Goal: Transaction & Acquisition: Purchase product/service

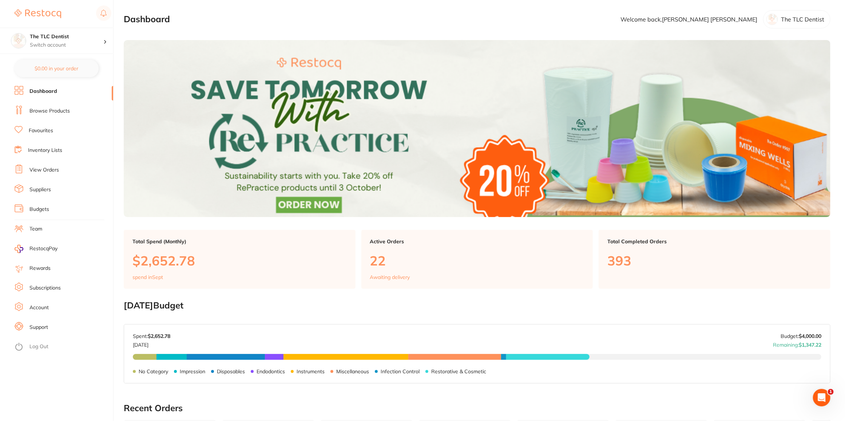
click at [51, 112] on link "Browse Products" at bounding box center [49, 110] width 40 height 7
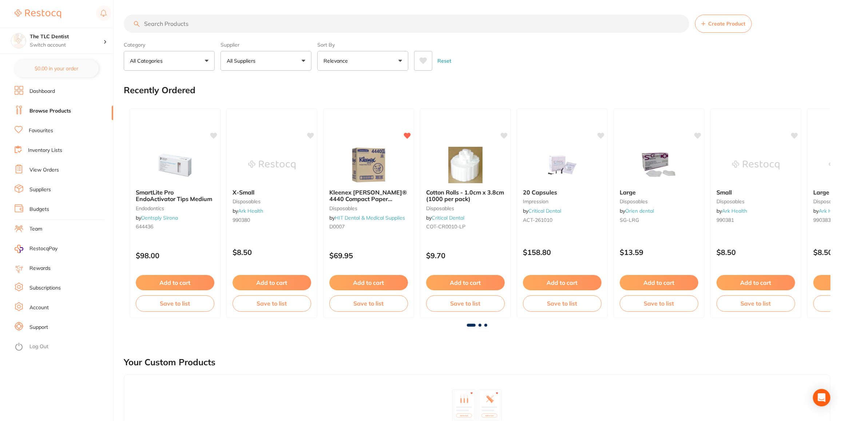
click at [194, 27] on input "search" at bounding box center [407, 24] width 566 height 18
click at [190, 26] on input "search" at bounding box center [407, 24] width 566 height 18
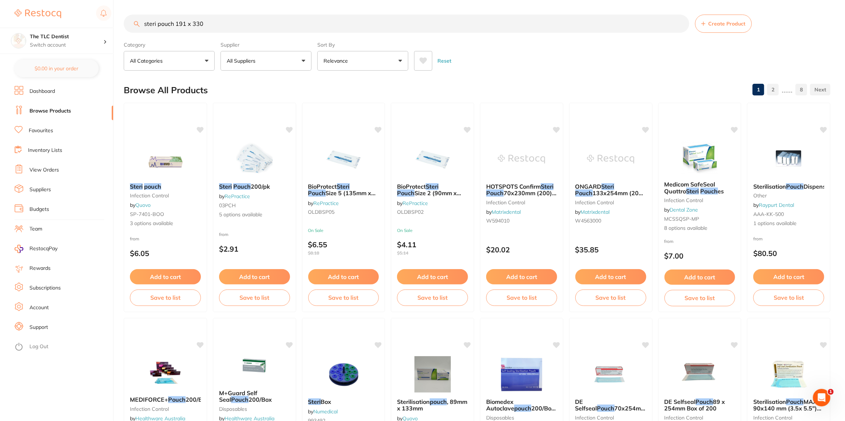
type input "steri pouch 191 x 330"
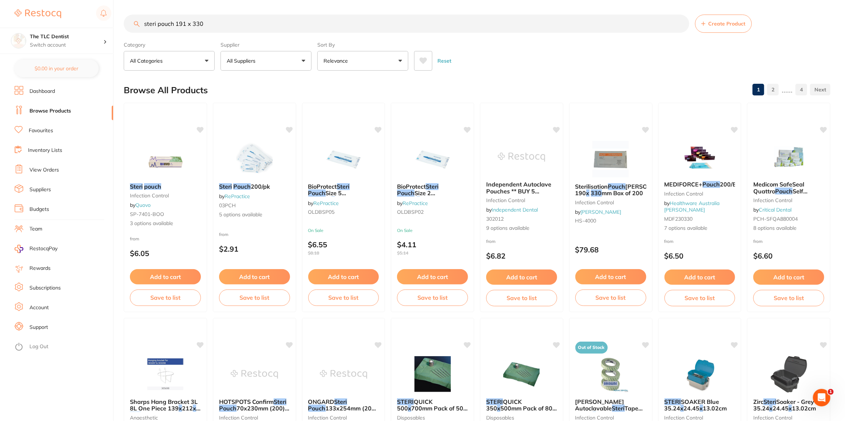
drag, startPoint x: 789, startPoint y: 166, endPoint x: 782, endPoint y: 166, distance: 6.2
click at [789, 166] on img at bounding box center [789, 157] width 47 height 36
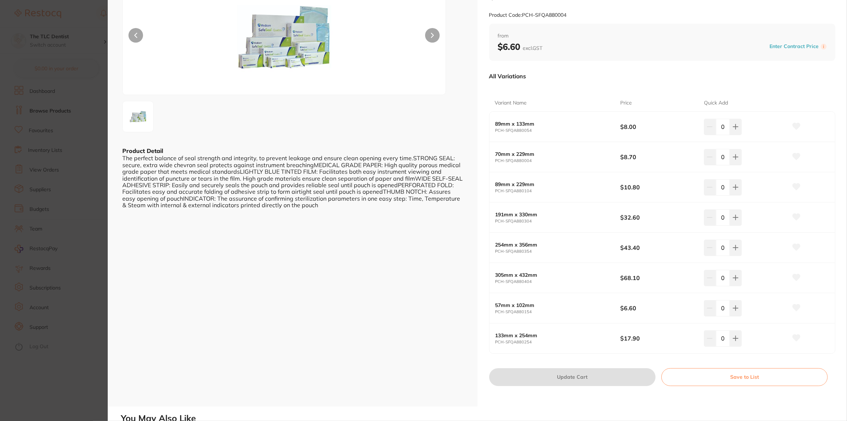
click at [799, 214] on icon at bounding box center [797, 217] width 8 height 7
